Goal: Information Seeking & Learning: Learn about a topic

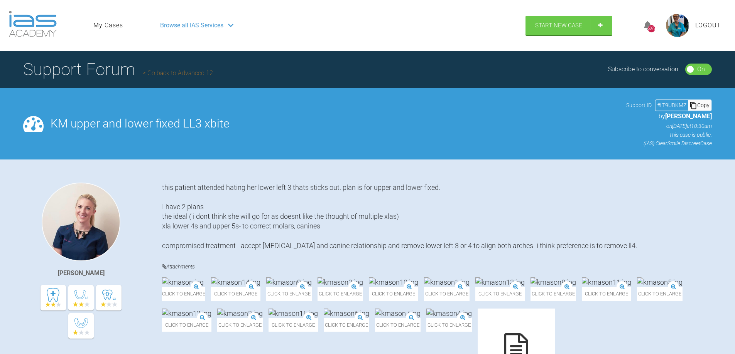
scroll to position [309, 0]
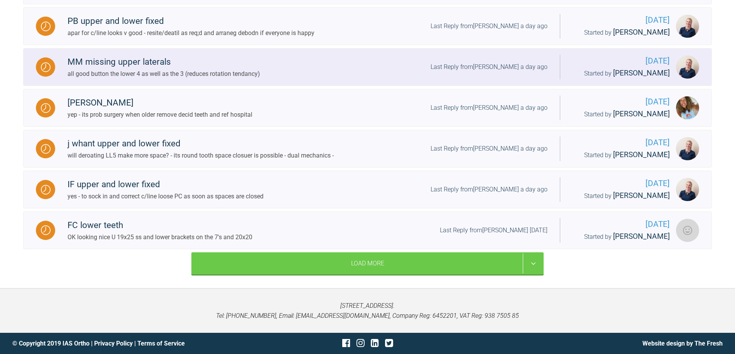
scroll to position [911, 0]
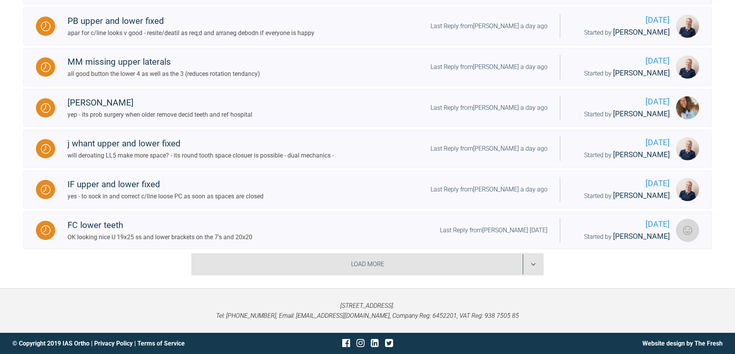
click at [536, 263] on div "Load More" at bounding box center [367, 264] width 352 height 22
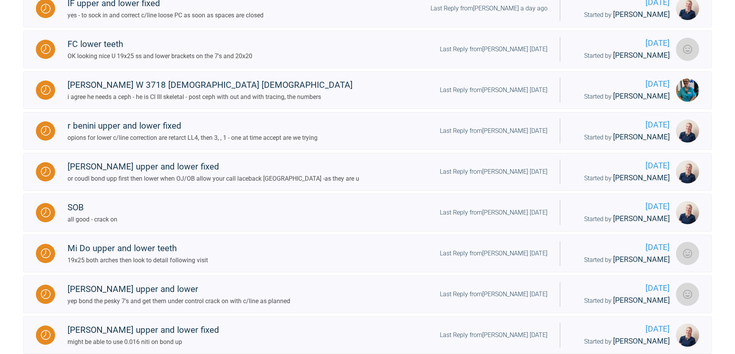
scroll to position [1065, 0]
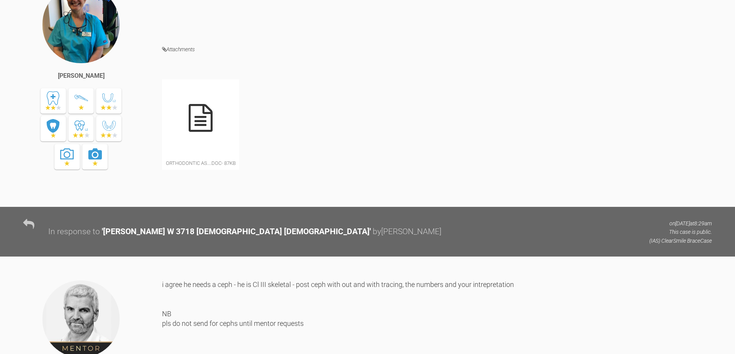
scroll to position [795, 0]
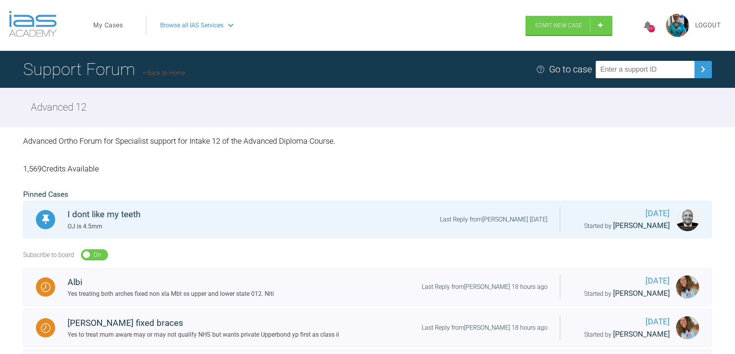
click at [231, 23] on icon at bounding box center [230, 25] width 5 height 6
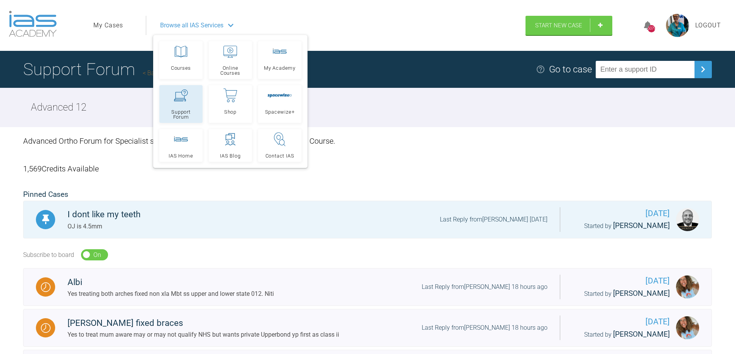
click at [178, 102] on div at bounding box center [181, 96] width 14 height 14
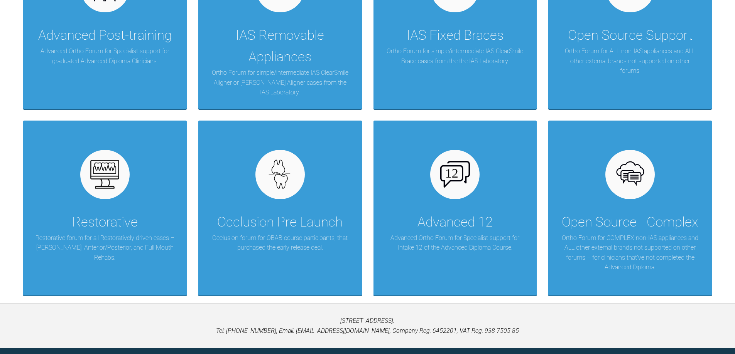
scroll to position [256, 0]
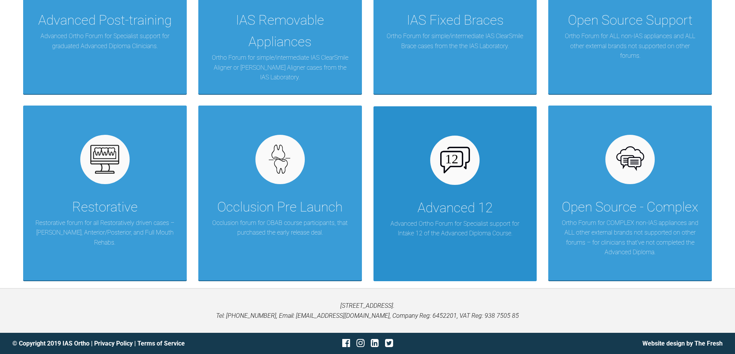
click at [459, 177] on div at bounding box center [454, 160] width 49 height 49
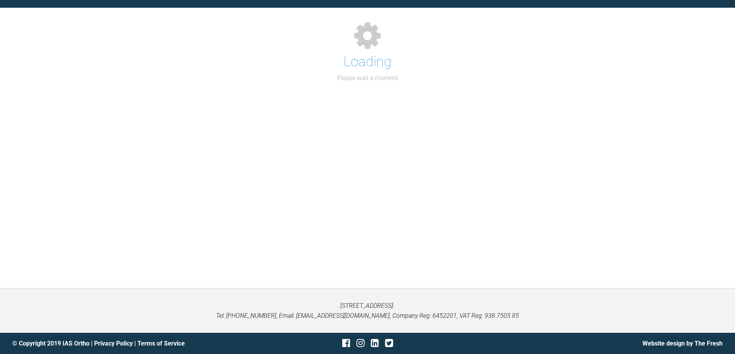
scroll to position [80, 0]
click at [459, 177] on div "Support Forum Back to Home Go to case Loading Please wait a moment" at bounding box center [367, 130] width 735 height 318
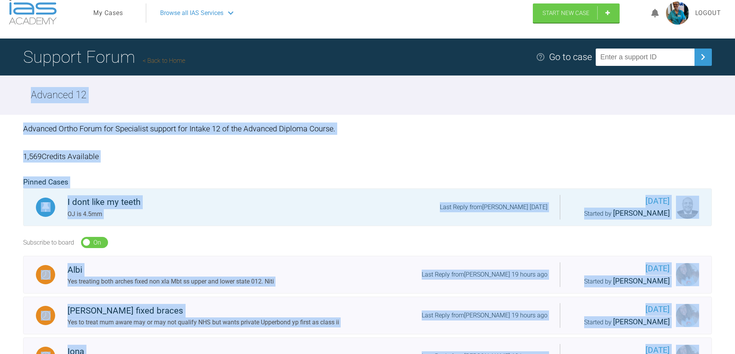
scroll to position [0, 0]
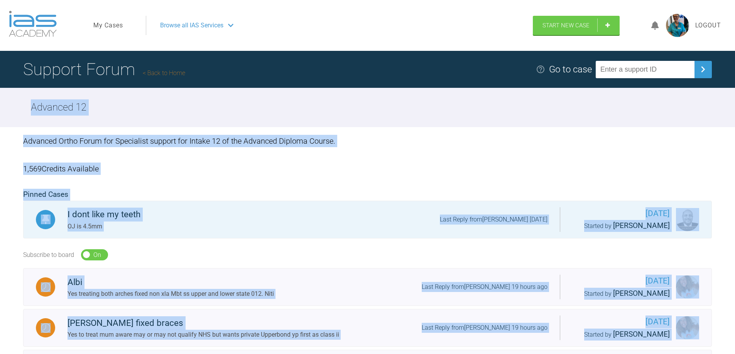
click at [105, 25] on link "My Cases" at bounding box center [108, 25] width 30 height 10
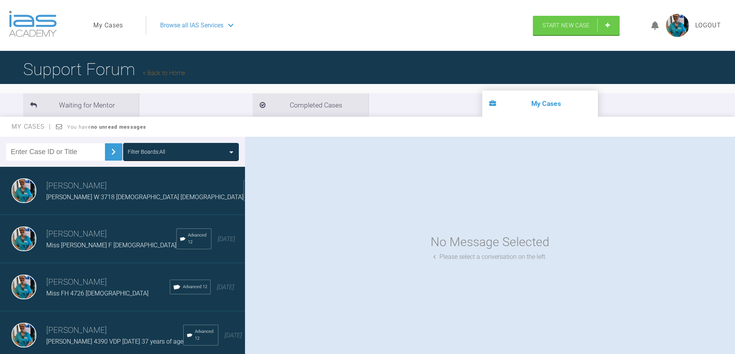
click at [296, 22] on div "Browse all IAS Services" at bounding box center [336, 25] width 366 height 19
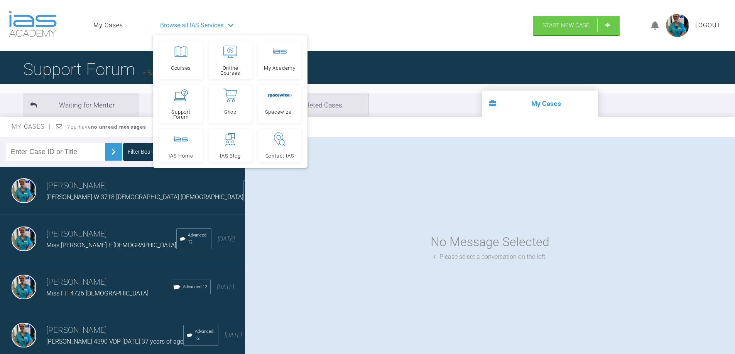
click at [108, 23] on link "My Cases" at bounding box center [108, 25] width 30 height 10
click at [176, 110] on span "Support Forum" at bounding box center [181, 115] width 36 height 10
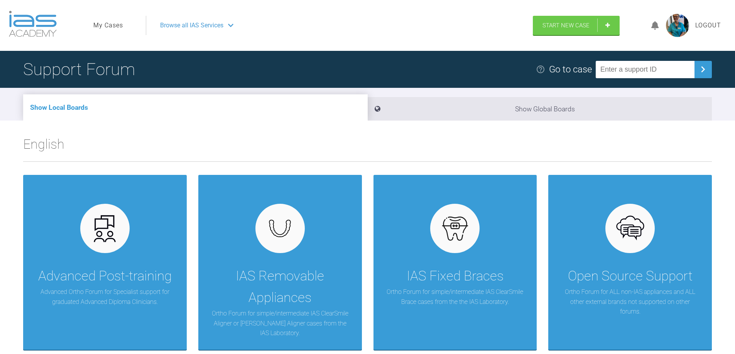
click at [109, 23] on link "My Cases" at bounding box center [108, 25] width 30 height 10
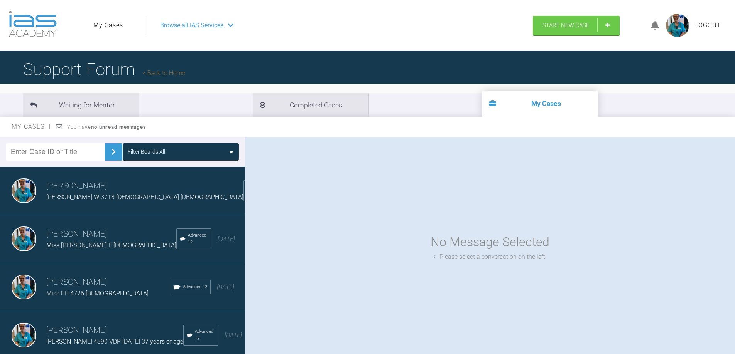
click at [29, 185] on img at bounding box center [24, 191] width 25 height 25
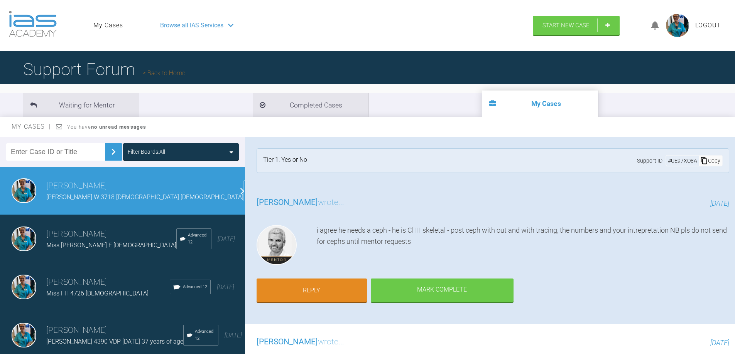
click at [29, 185] on img at bounding box center [24, 191] width 25 height 25
click at [482, 98] on li "My Cases" at bounding box center [540, 104] width 116 height 26
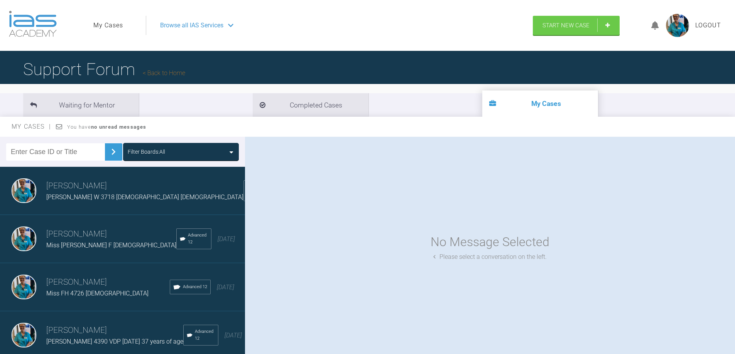
click at [482, 100] on li "My Cases" at bounding box center [540, 104] width 116 height 26
click at [207, 25] on span "Browse all IAS Services" at bounding box center [191, 25] width 63 height 10
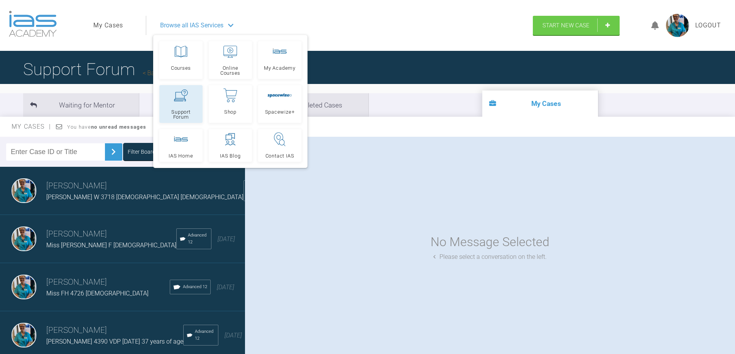
click at [180, 106] on link "Support Forum" at bounding box center [180, 104] width 43 height 38
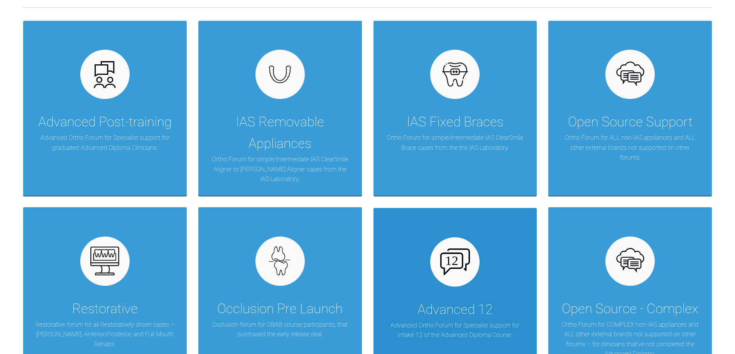
click at [458, 321] on p "Advanced Ortho Forum for Specialist support for Intake 12 of the Advanced Diplo…" at bounding box center [455, 331] width 140 height 20
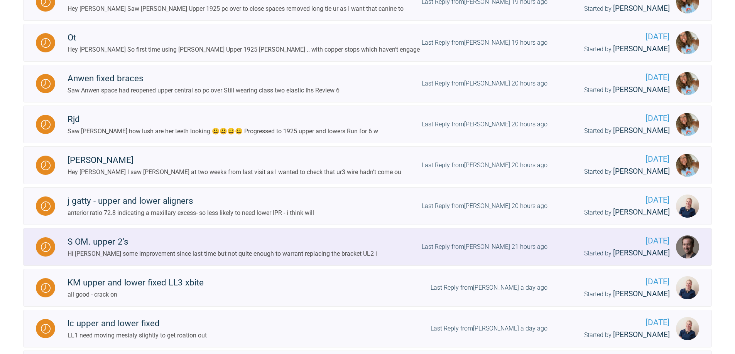
scroll to position [501, 0]
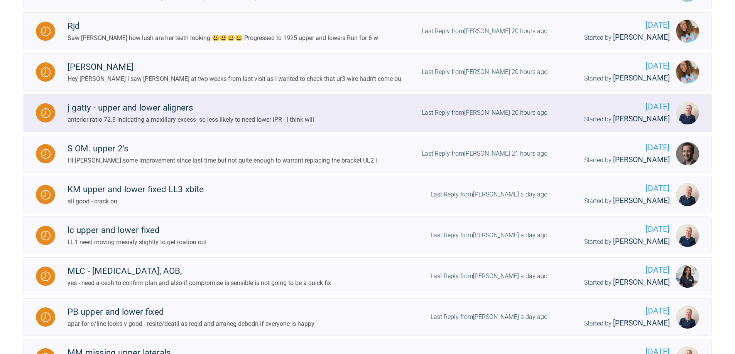
click at [51, 123] on div at bounding box center [45, 112] width 19 height 19
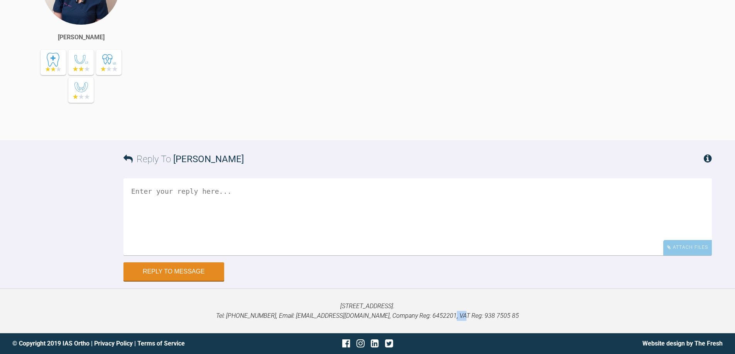
scroll to position [875, 0]
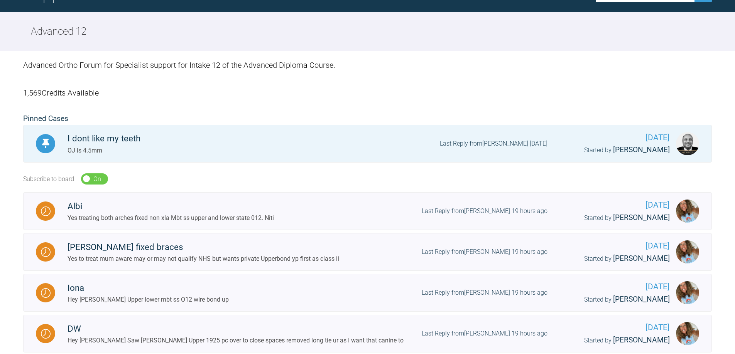
scroll to position [875, 0]
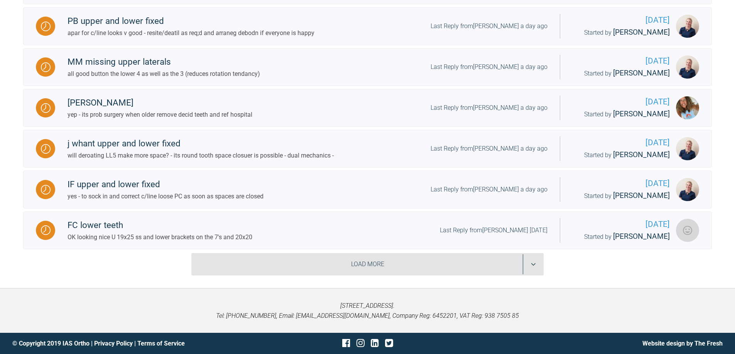
click at [534, 276] on div "Load More" at bounding box center [367, 264] width 352 height 22
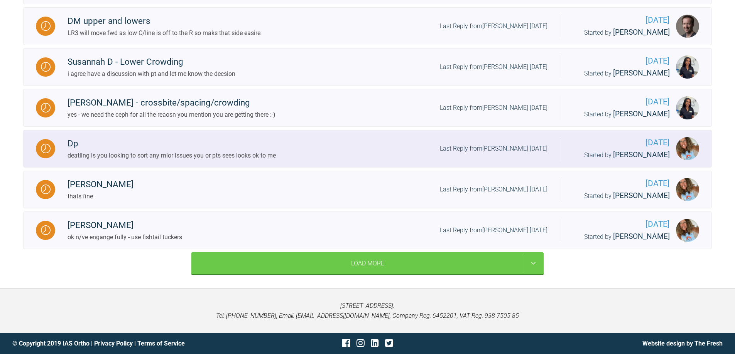
scroll to position [1646, 0]
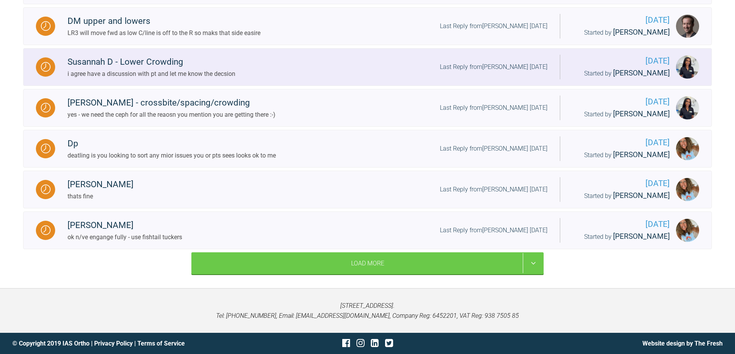
click at [41, 72] on img at bounding box center [46, 67] width 10 height 10
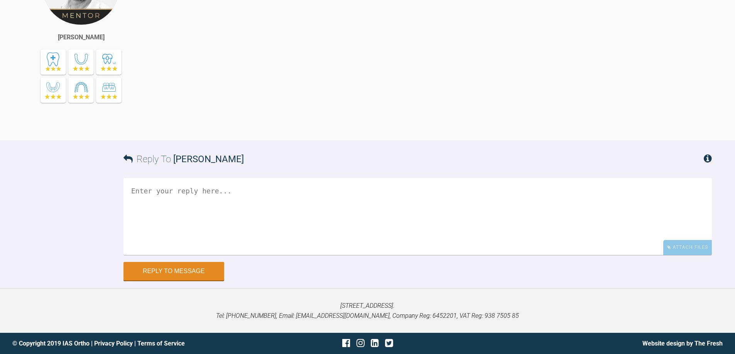
scroll to position [2154, 0]
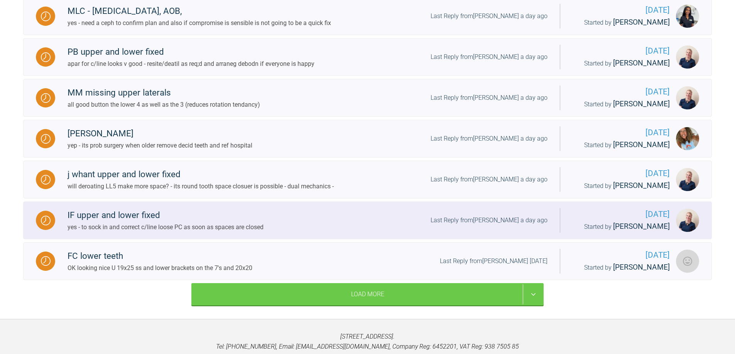
scroll to position [907, 0]
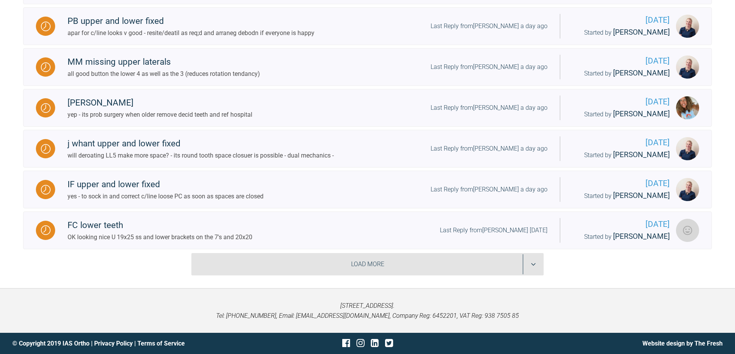
drag, startPoint x: 532, startPoint y: 263, endPoint x: 537, endPoint y: 260, distance: 5.9
click at [532, 263] on div "Load More" at bounding box center [367, 264] width 352 height 22
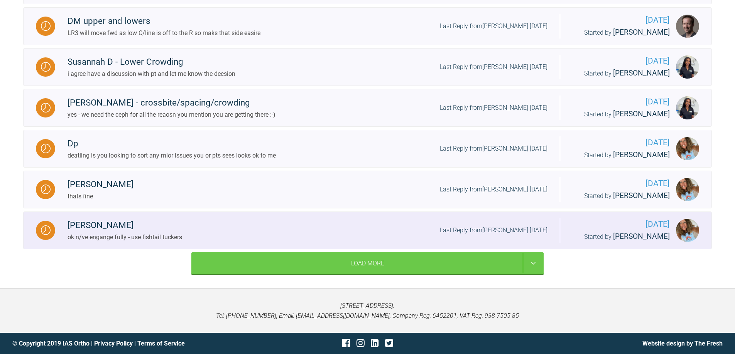
scroll to position [1796, 0]
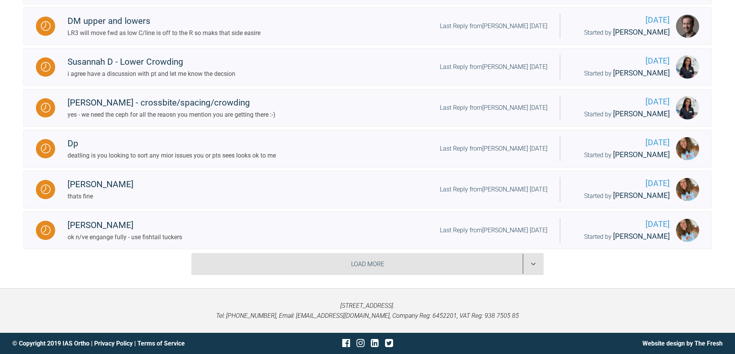
click at [533, 265] on div "Load More" at bounding box center [367, 264] width 352 height 22
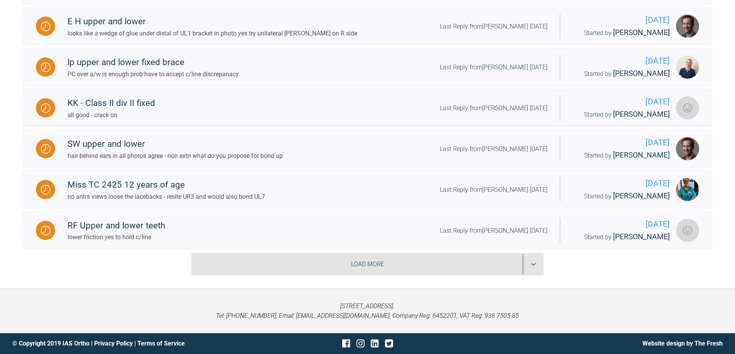
scroll to position [2683, 0]
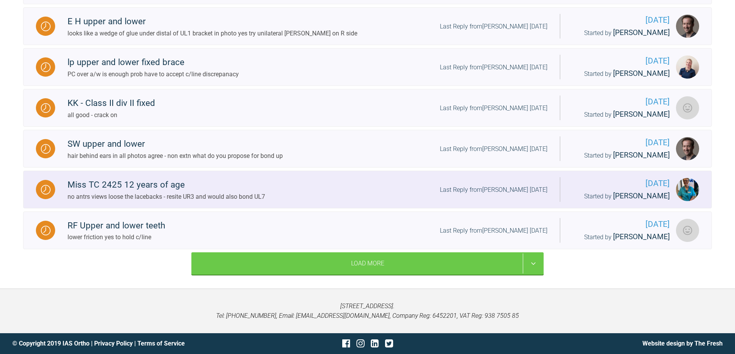
click at [49, 195] on img at bounding box center [46, 190] width 10 height 10
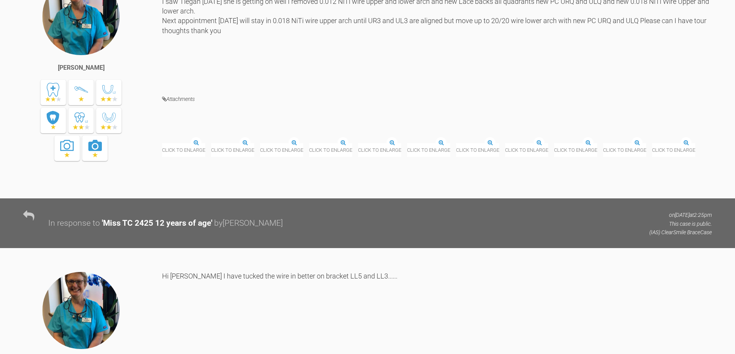
scroll to position [3068, 0]
